Goal: Find specific page/section: Find specific page/section

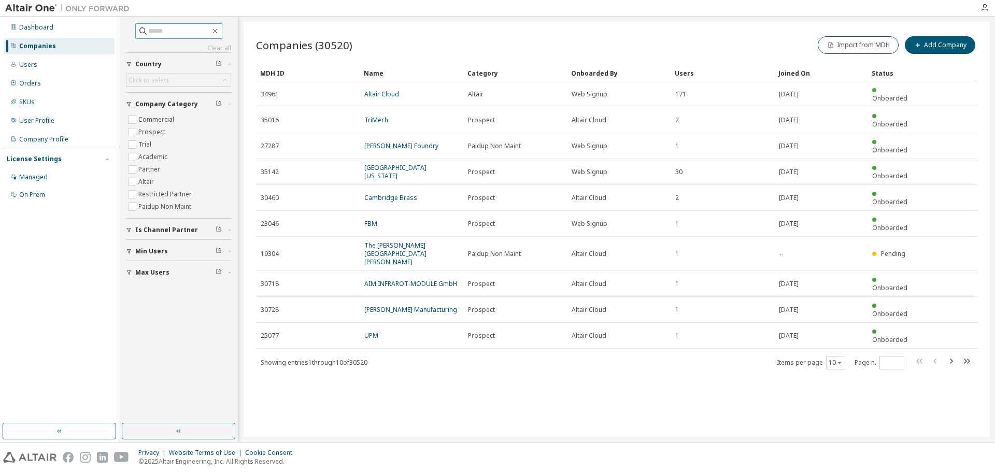
click at [179, 31] on input "text" at bounding box center [179, 31] width 62 height 10
type input "****"
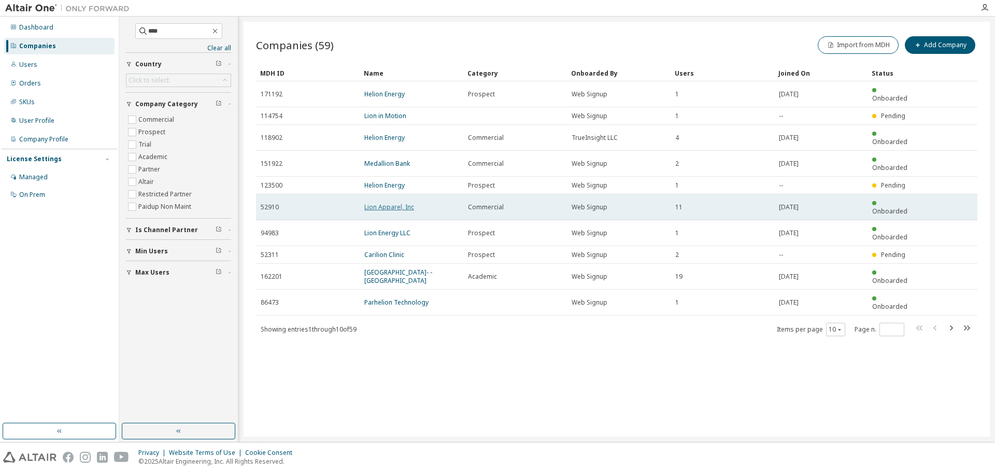
click at [399, 203] on link "Lion Apparel, Inc" at bounding box center [389, 207] width 50 height 9
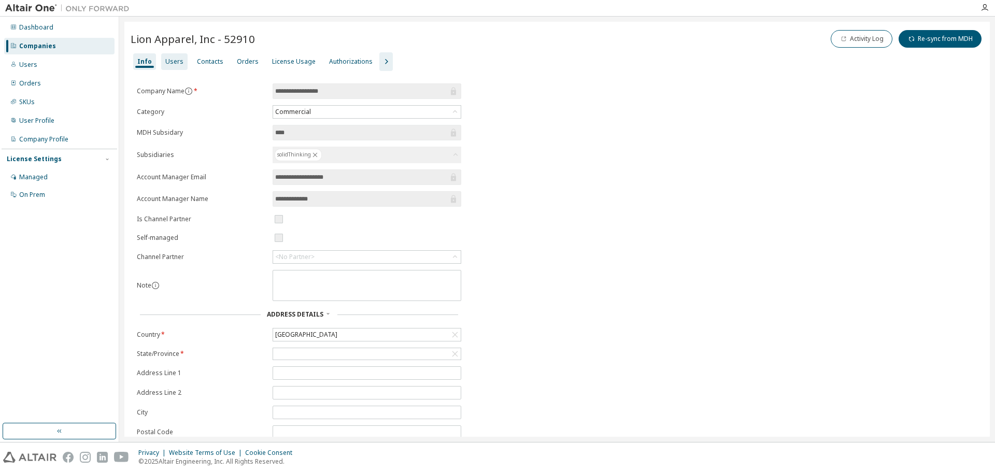
click at [170, 60] on div "Users" at bounding box center [174, 62] width 18 height 8
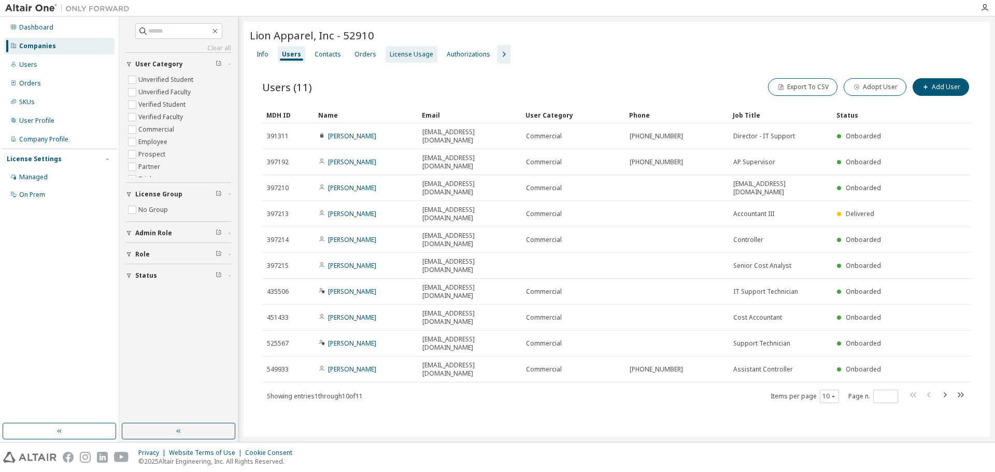
click at [414, 60] on div "License Usage" at bounding box center [412, 54] width 52 height 17
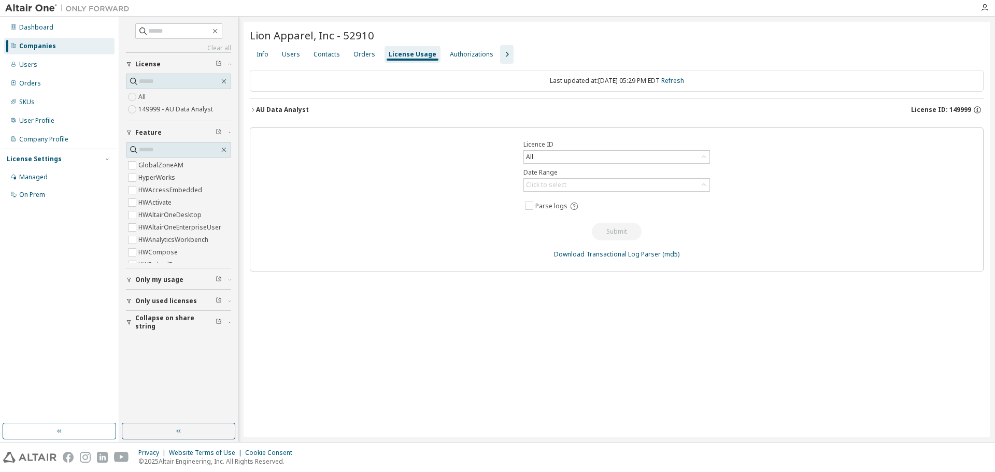
click at [296, 104] on button "AU Data Analyst License ID: 149999" at bounding box center [617, 109] width 734 height 23
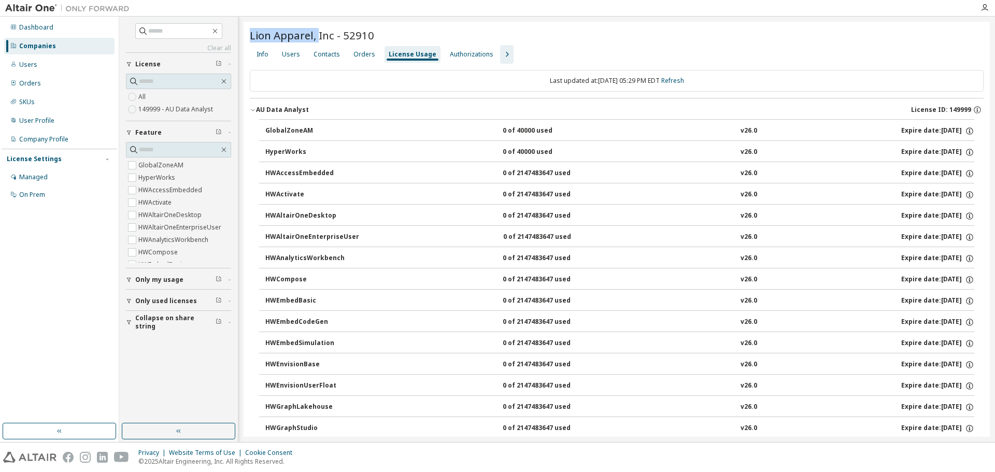
drag, startPoint x: 252, startPoint y: 35, endPoint x: 311, endPoint y: 38, distance: 59.7
click at [317, 38] on span "Lion Apparel, Inc - 52910" at bounding box center [312, 35] width 124 height 15
copy span "Lion Apparel,"
